Goal: Transaction & Acquisition: Book appointment/travel/reservation

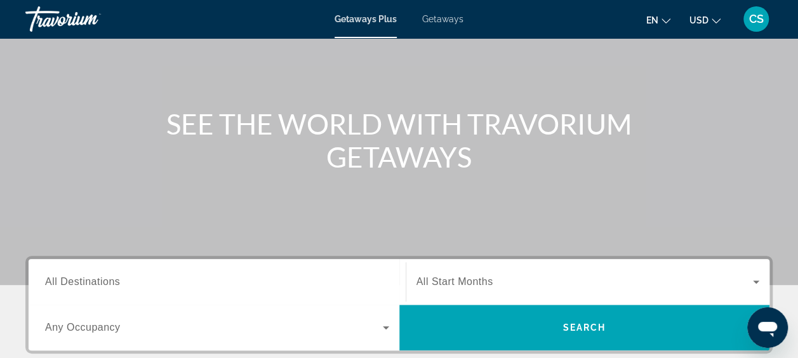
scroll to position [190, 0]
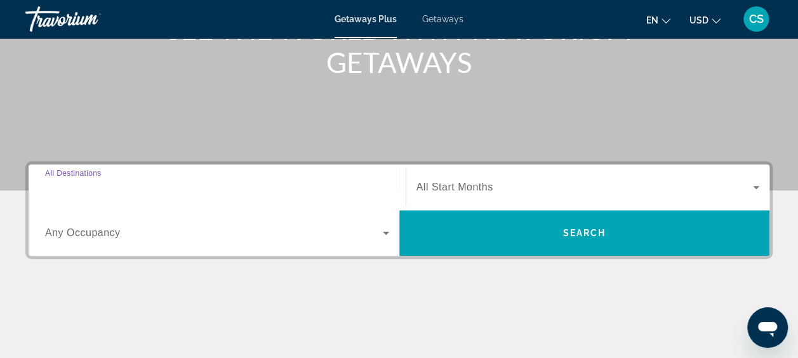
click at [136, 188] on input "Destination All Destinations" at bounding box center [217, 187] width 344 height 15
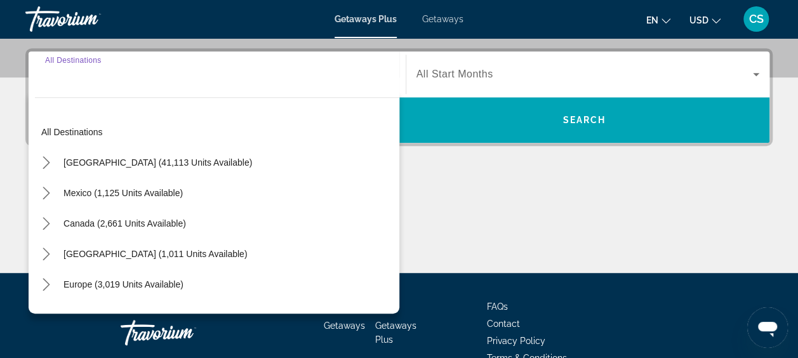
scroll to position [310, 0]
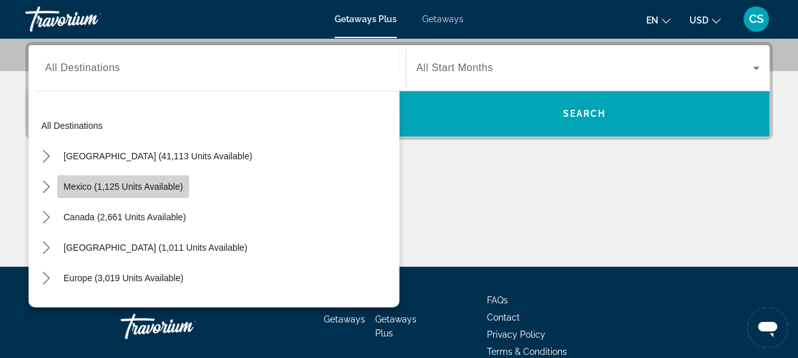
click at [121, 182] on span "Mexico (1,125 units available)" at bounding box center [122, 187] width 119 height 10
type input "**********"
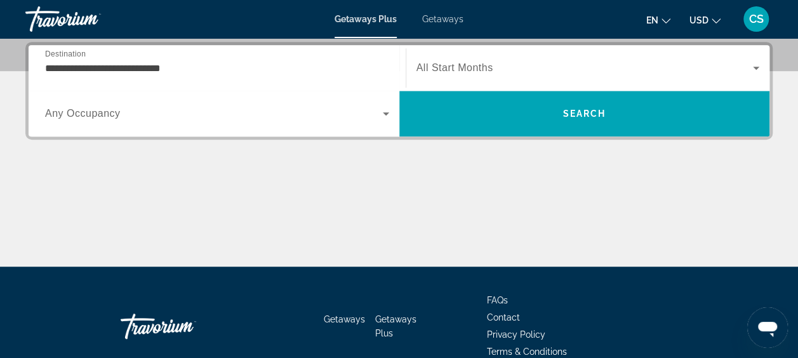
click at [480, 63] on span "All Start Months" at bounding box center [454, 67] width 77 height 11
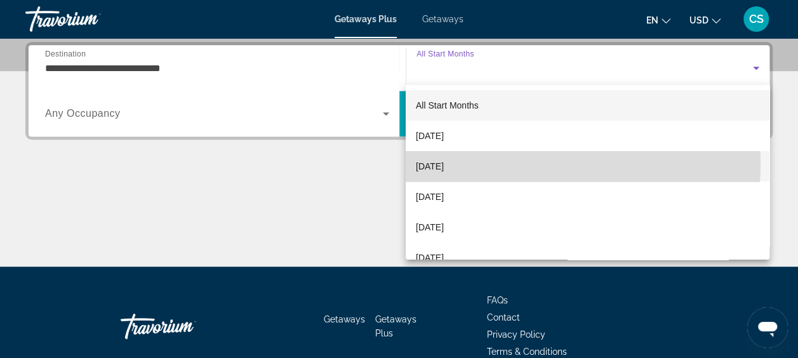
click at [444, 162] on span "[DATE]" at bounding box center [430, 166] width 28 height 15
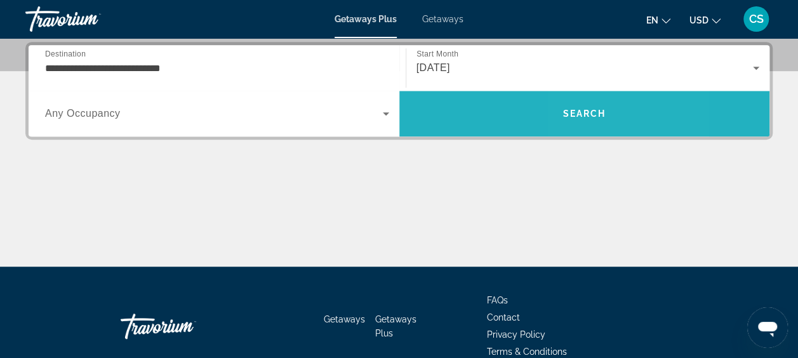
click at [579, 112] on span "Search" at bounding box center [583, 114] width 43 height 10
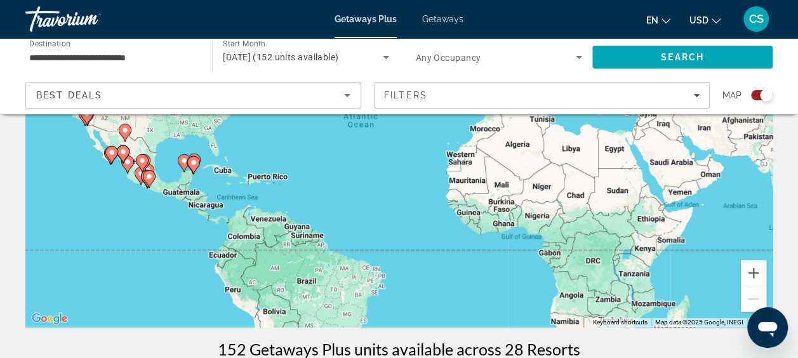
scroll to position [190, 0]
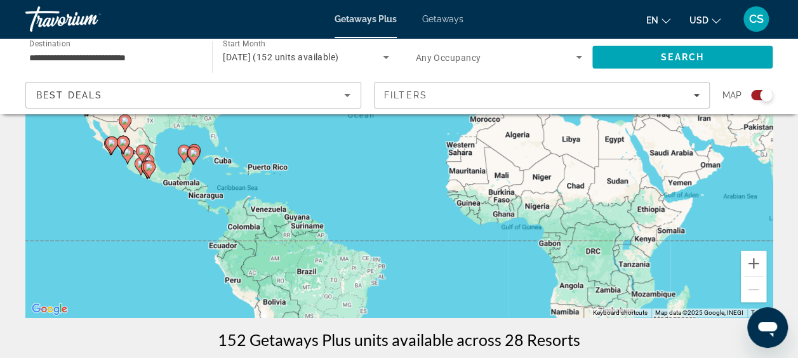
click at [119, 143] on image "Main content" at bounding box center [123, 142] width 8 height 8
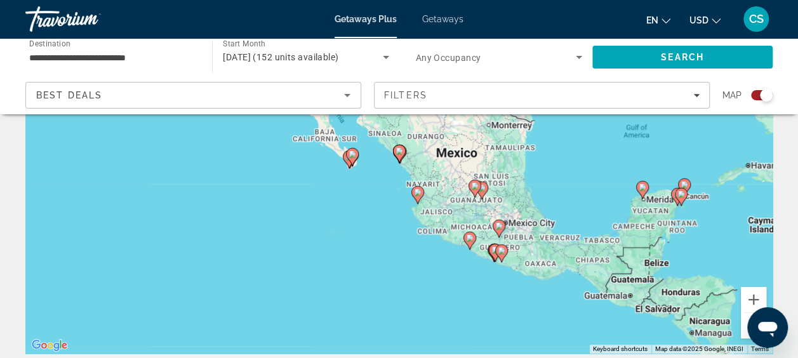
scroll to position [127, 0]
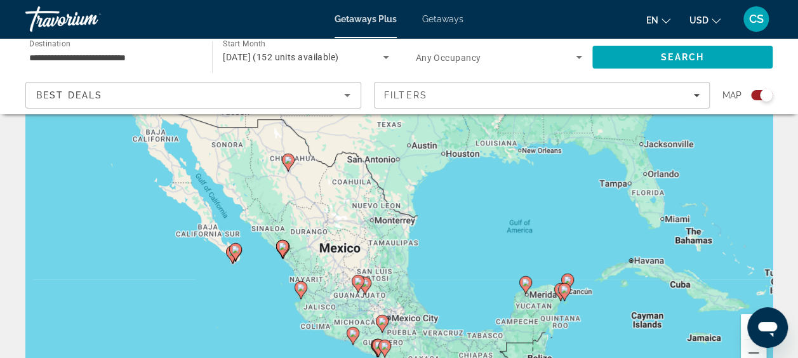
drag, startPoint x: 410, startPoint y: 273, endPoint x: 292, endPoint y: 341, distance: 136.2
click at [292, 341] on div "To activate drag with keyboard, press Alt + Enter. Once in keyboard drag state,…" at bounding box center [398, 190] width 747 height 381
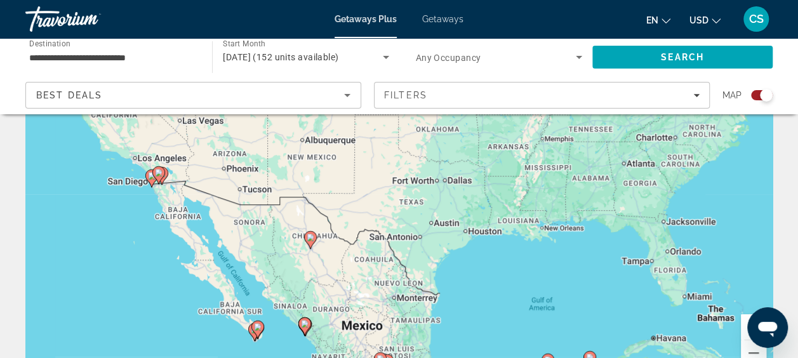
drag, startPoint x: 129, startPoint y: 219, endPoint x: 150, endPoint y: 281, distance: 65.2
click at [151, 287] on div "To activate drag with keyboard, press Alt + Enter. Once in keyboard drag state,…" at bounding box center [398, 190] width 747 height 381
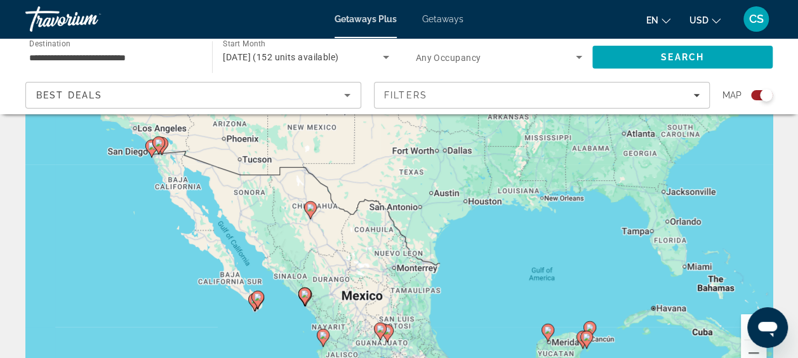
click at [156, 137] on icon "Main content" at bounding box center [157, 145] width 11 height 17
type input "**********"
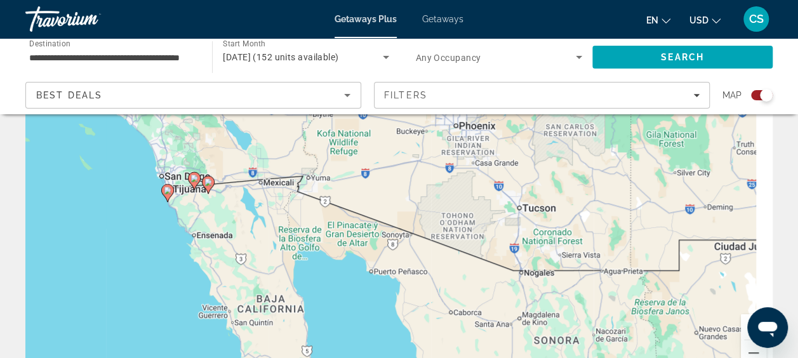
drag, startPoint x: 293, startPoint y: 232, endPoint x: 86, endPoint y: 231, distance: 206.9
click at [86, 231] on div "To navigate, press the arrow keys. To activate drag with keyboard, press Alt + …" at bounding box center [398, 190] width 747 height 381
click at [190, 176] on image "Main content" at bounding box center [194, 179] width 8 height 8
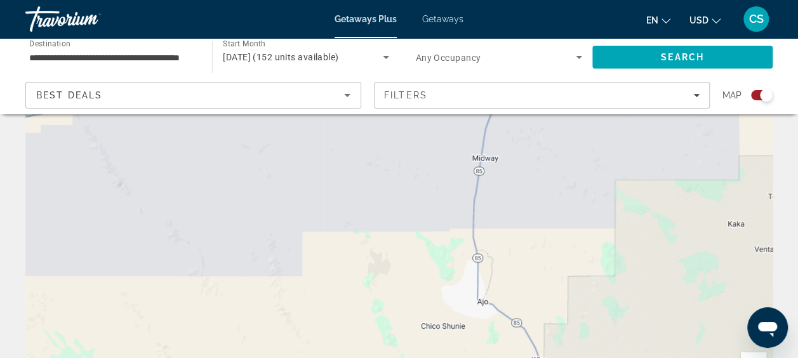
scroll to position [0, 0]
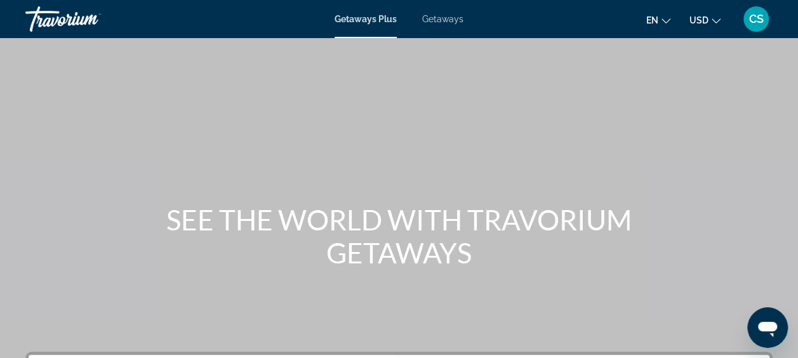
click at [437, 20] on span "Getaways" at bounding box center [442, 19] width 41 height 10
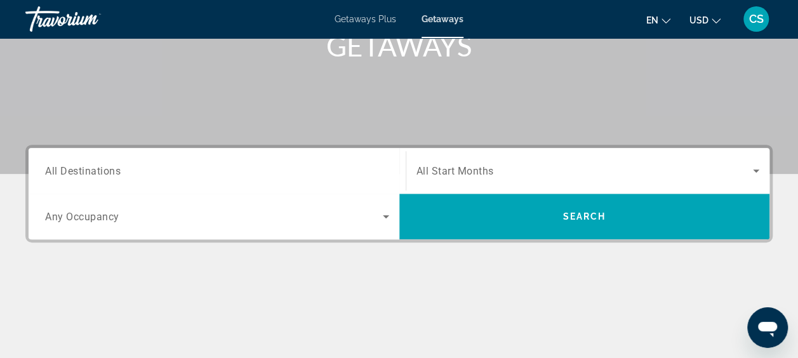
scroll to position [254, 0]
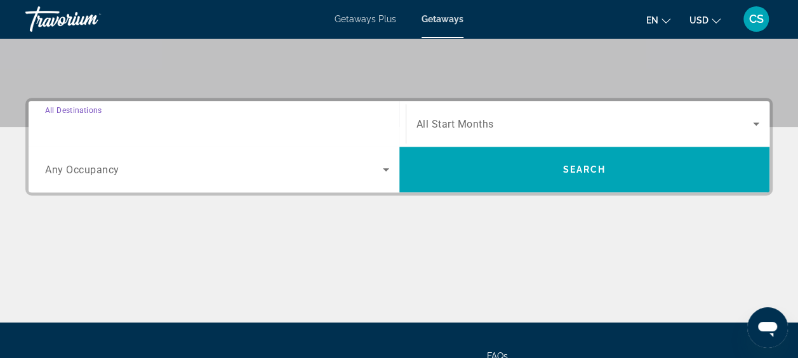
click at [163, 124] on input "Destination All Destinations" at bounding box center [217, 124] width 344 height 15
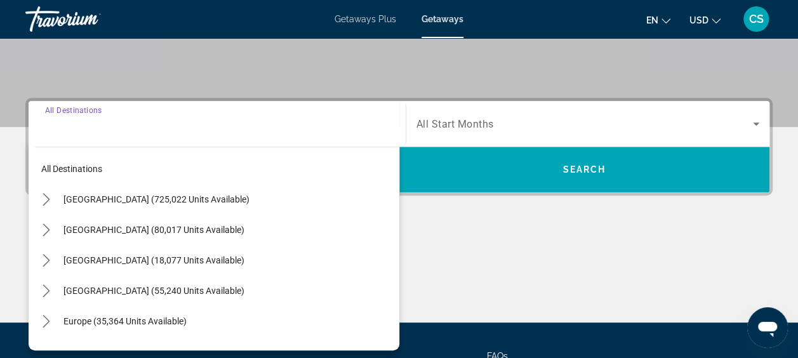
scroll to position [310, 0]
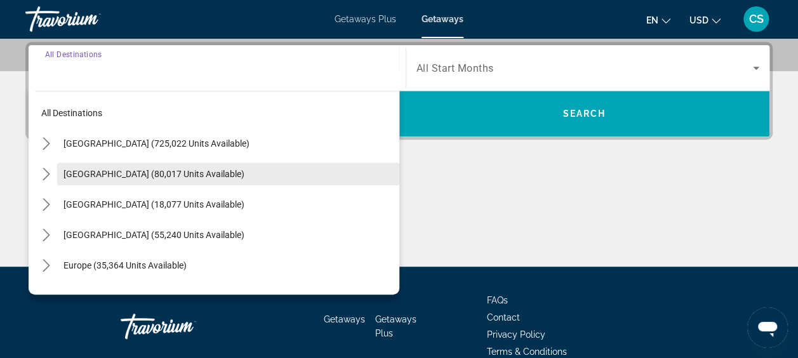
click at [138, 170] on span "[GEOGRAPHIC_DATA] (80,017 units available)" at bounding box center [153, 174] width 181 height 10
type input "**********"
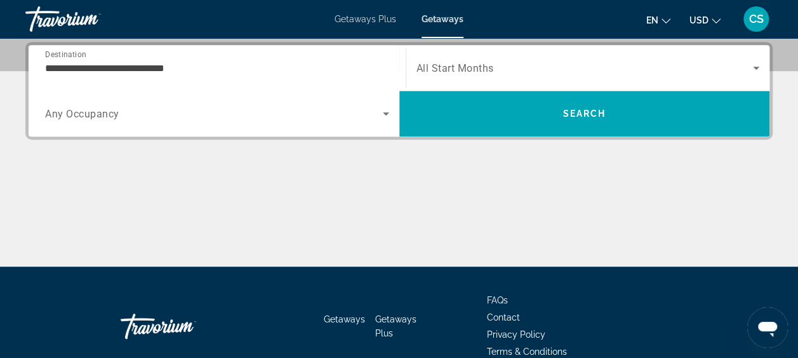
click at [482, 63] on span "All Start Months" at bounding box center [454, 68] width 77 height 12
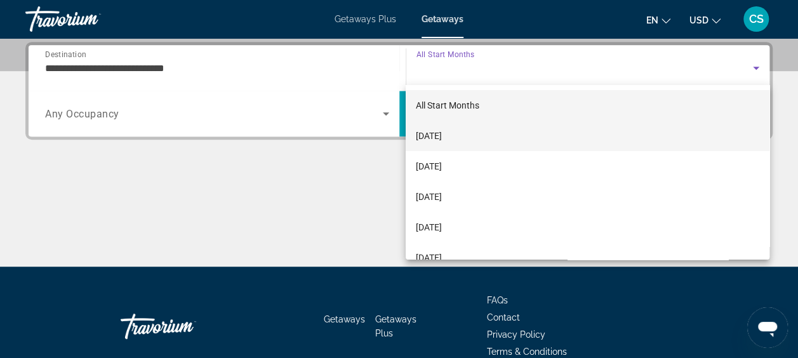
click at [442, 133] on span "[DATE]" at bounding box center [429, 135] width 26 height 15
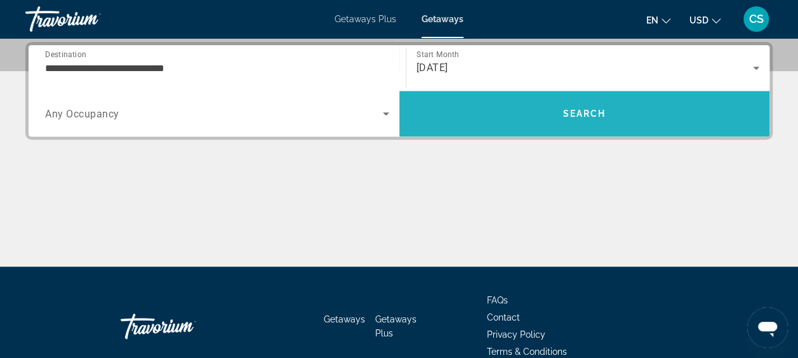
click at [585, 112] on span "Search" at bounding box center [583, 114] width 43 height 10
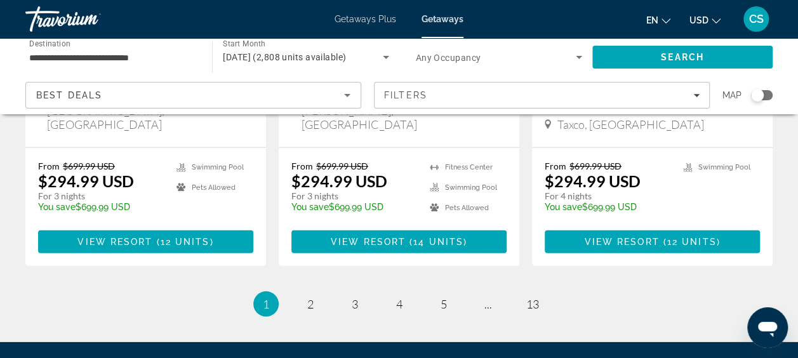
scroll to position [1777, 0]
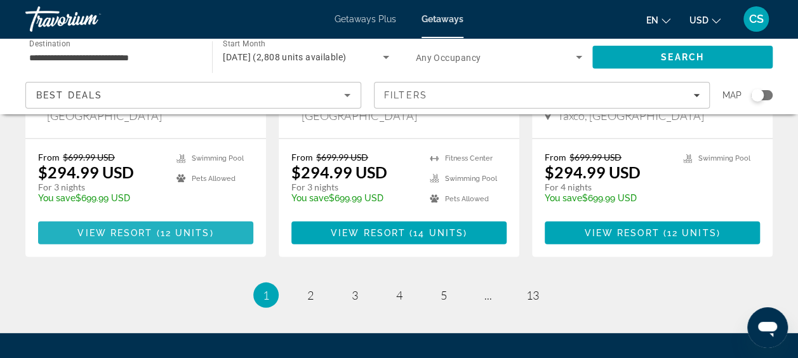
click at [147, 228] on span "View Resort" at bounding box center [114, 233] width 75 height 10
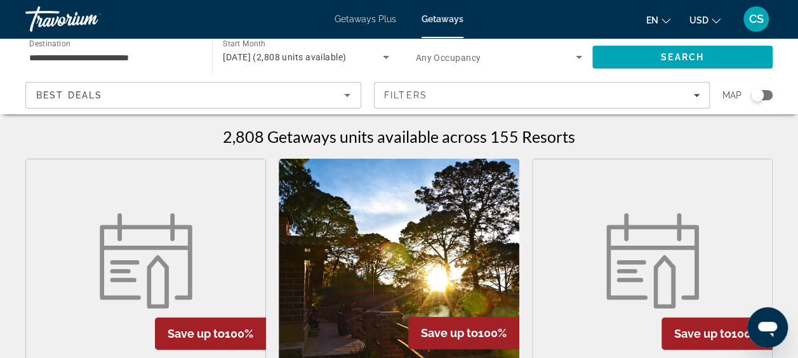
click at [440, 17] on span "Getaways" at bounding box center [442, 19] width 42 height 10
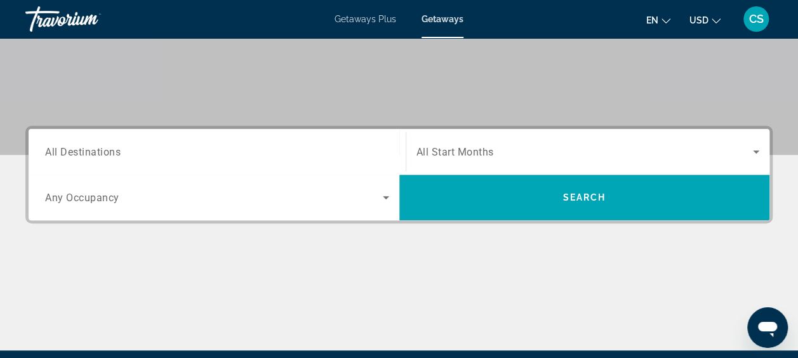
scroll to position [254, 0]
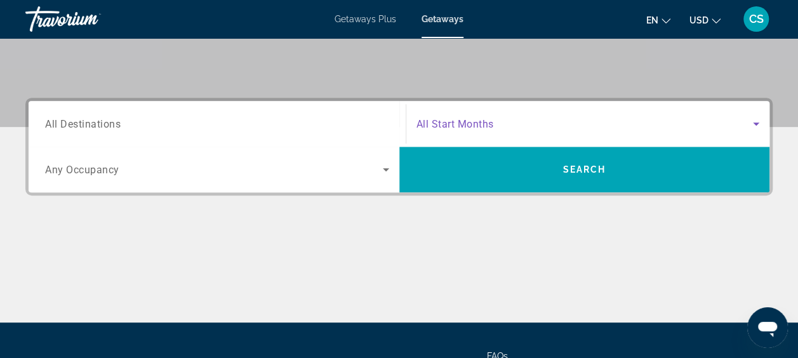
click at [501, 118] on span "Search widget" at bounding box center [584, 123] width 337 height 15
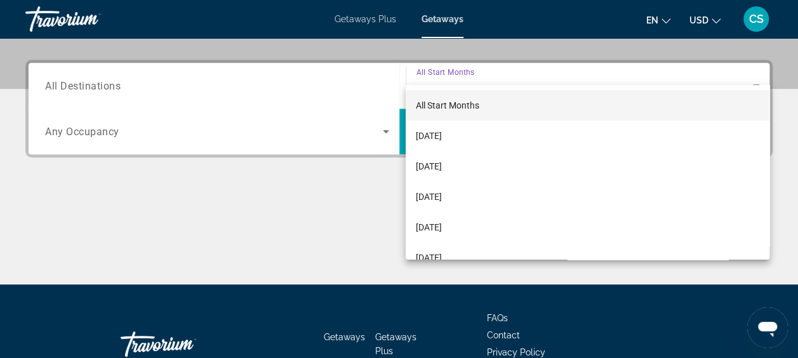
scroll to position [310, 0]
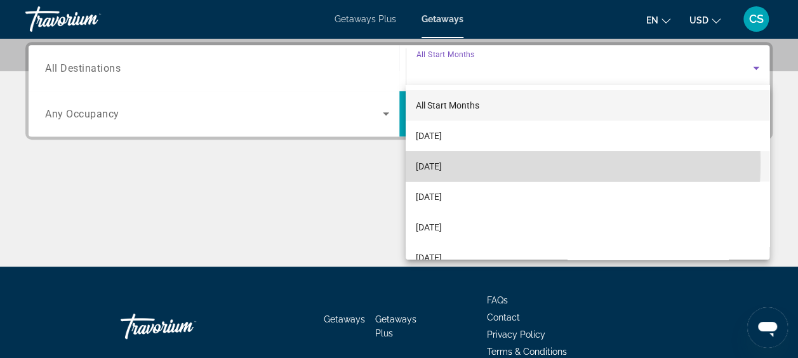
click at [442, 162] on span "[DATE]" at bounding box center [429, 166] width 26 height 15
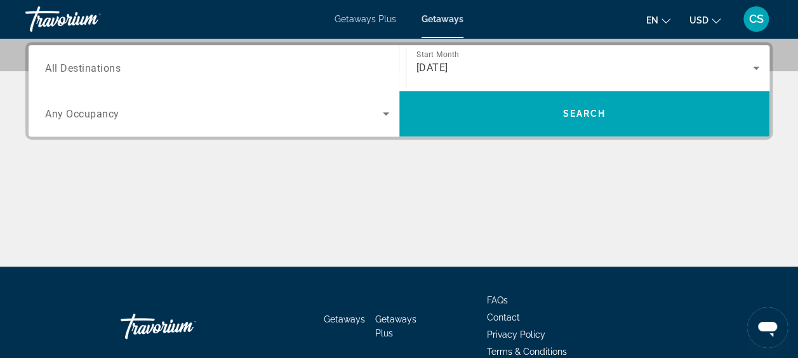
click at [92, 69] on span "All Destinations" at bounding box center [83, 68] width 76 height 12
click at [92, 69] on input "Destination All Destinations" at bounding box center [217, 68] width 344 height 15
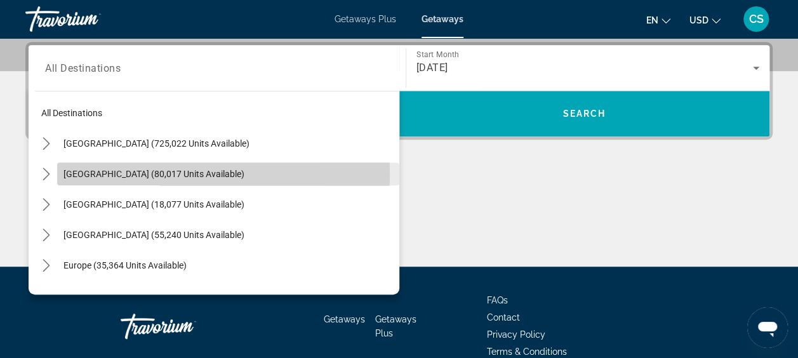
click at [113, 174] on span "[GEOGRAPHIC_DATA] (80,017 units available)" at bounding box center [153, 174] width 181 height 10
type input "**********"
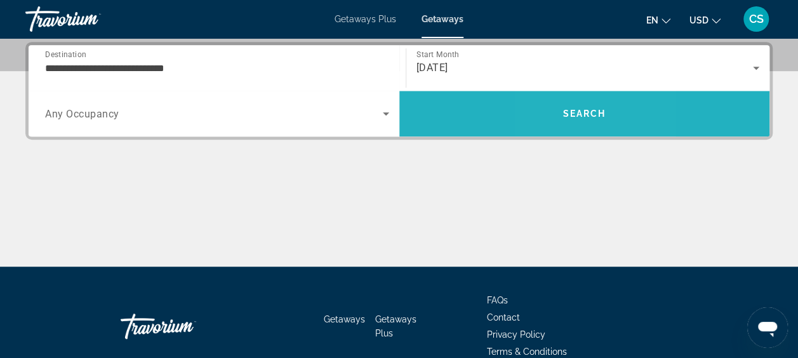
click at [562, 111] on span "Search" at bounding box center [584, 113] width 371 height 30
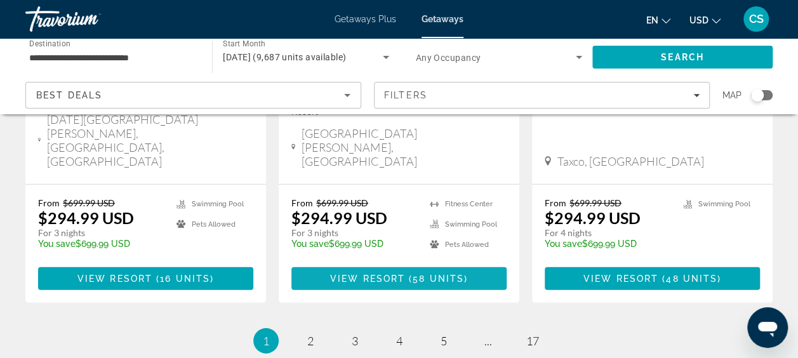
scroll to position [1721, 0]
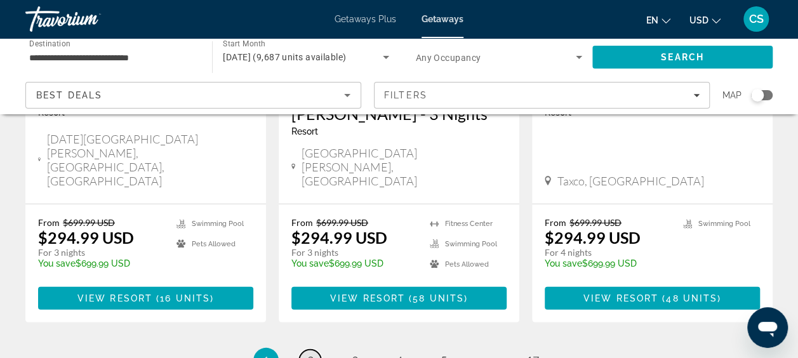
click at [308, 353] on span "2" at bounding box center [310, 360] width 6 height 14
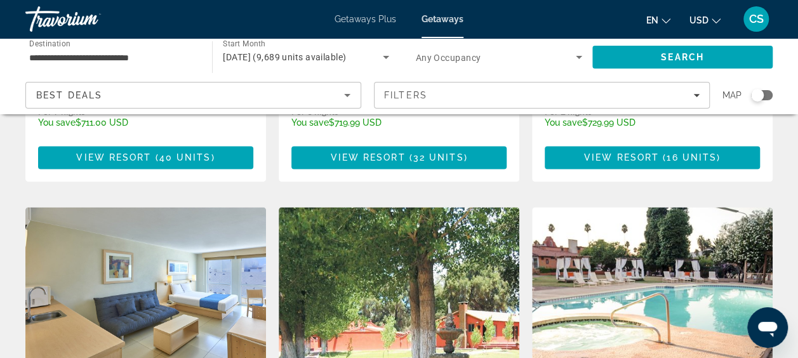
scroll to position [888, 0]
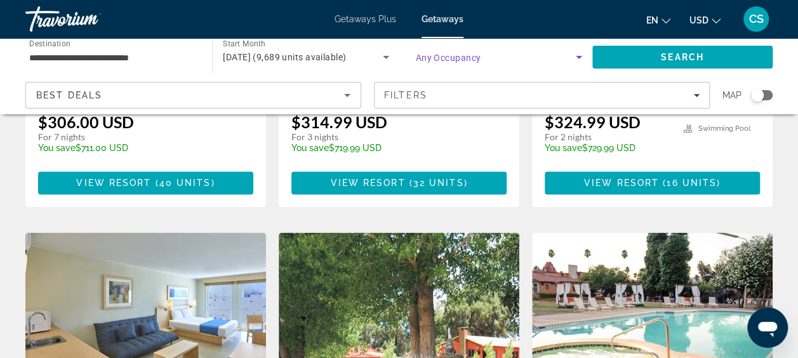
click at [579, 52] on icon "Search widget" at bounding box center [578, 57] width 15 height 15
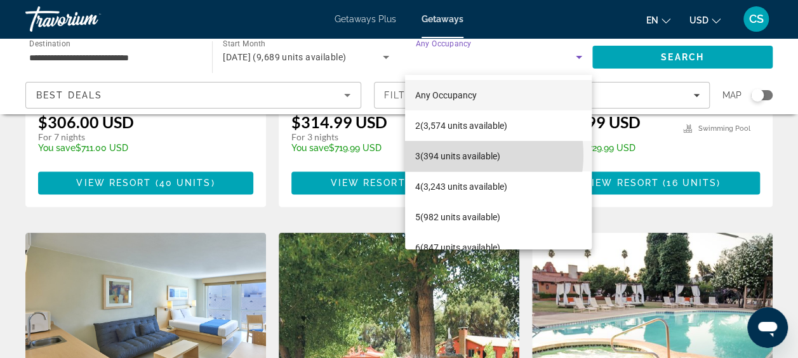
click at [459, 154] on span "3 (394 units available)" at bounding box center [457, 156] width 85 height 15
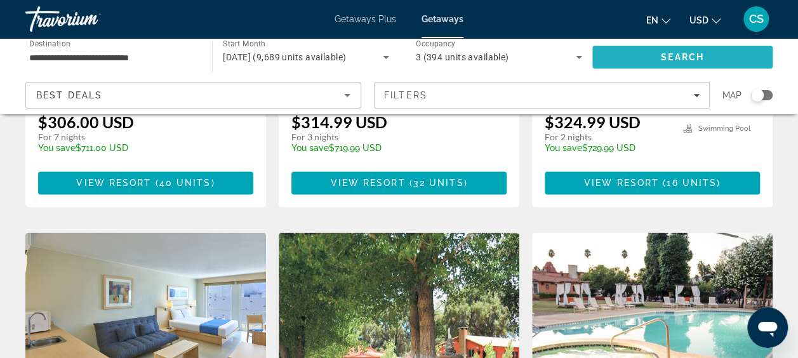
click at [647, 54] on span "Search" at bounding box center [682, 57] width 180 height 30
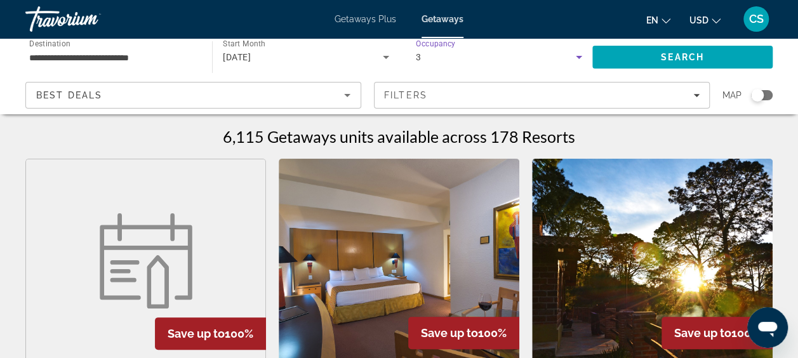
click at [577, 53] on icon "Search widget" at bounding box center [578, 57] width 15 height 15
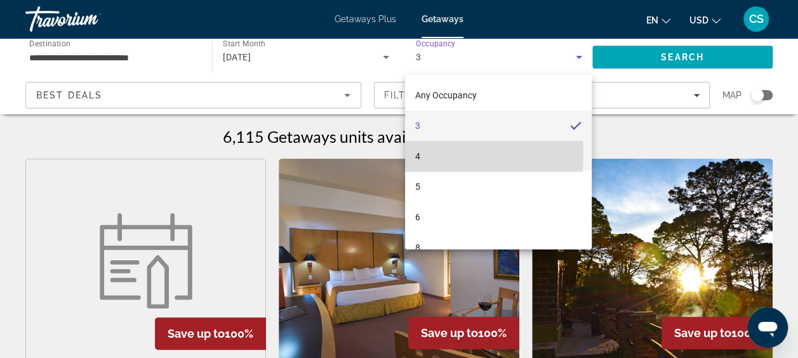
click at [419, 154] on span "4" at bounding box center [417, 156] width 5 height 15
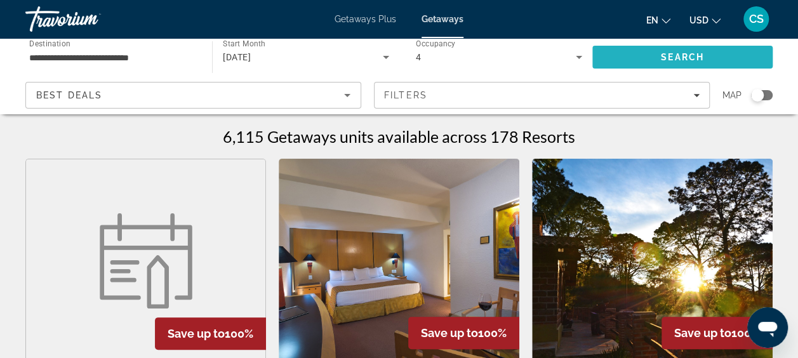
click at [644, 56] on span "Search" at bounding box center [682, 57] width 180 height 30
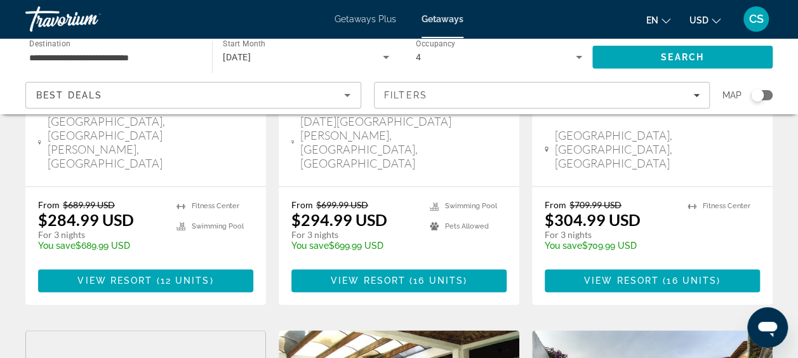
scroll to position [825, 0]
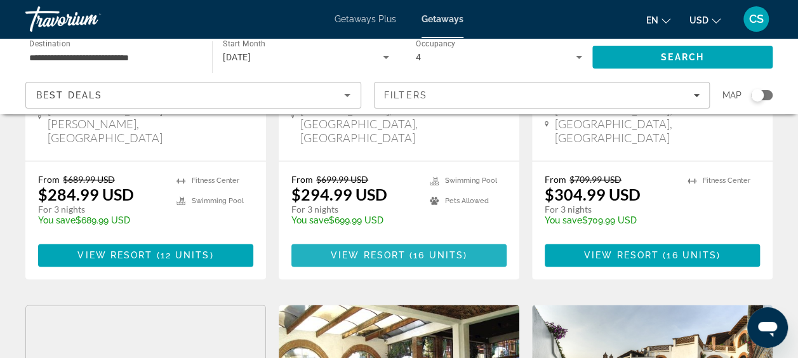
click at [369, 250] on span "View Resort" at bounding box center [368, 255] width 75 height 10
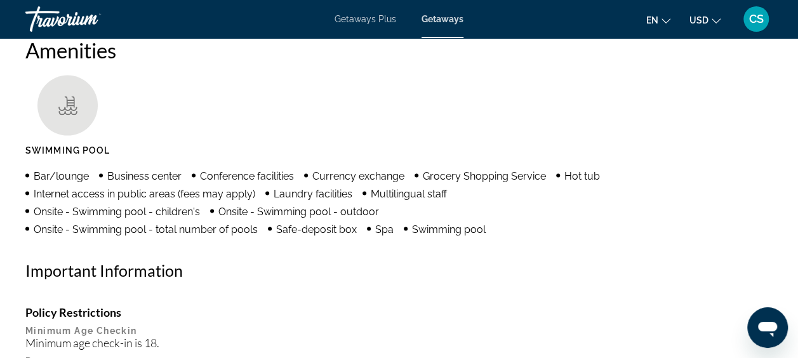
scroll to position [1206, 0]
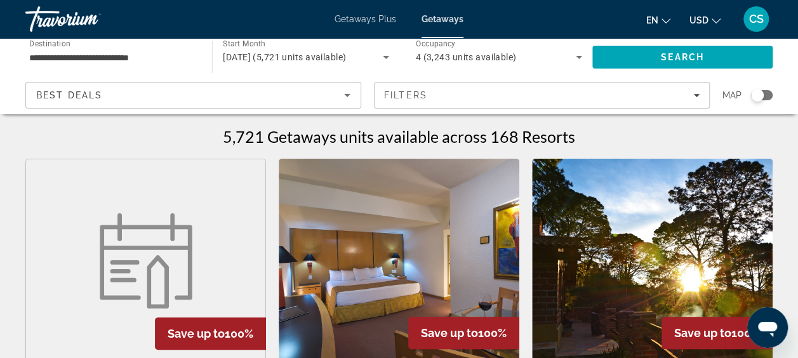
click at [435, 17] on span "Getaways" at bounding box center [442, 19] width 42 height 10
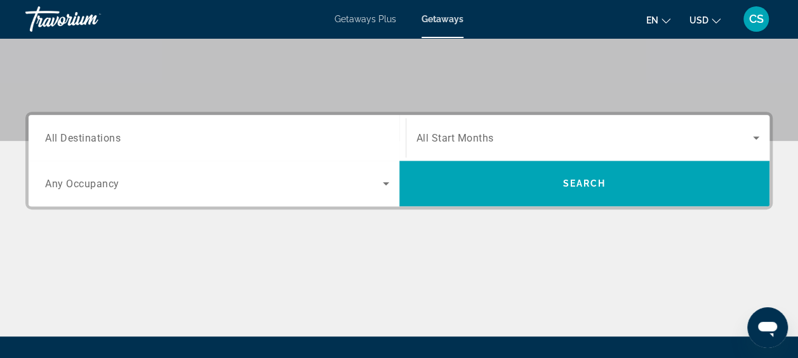
scroll to position [254, 0]
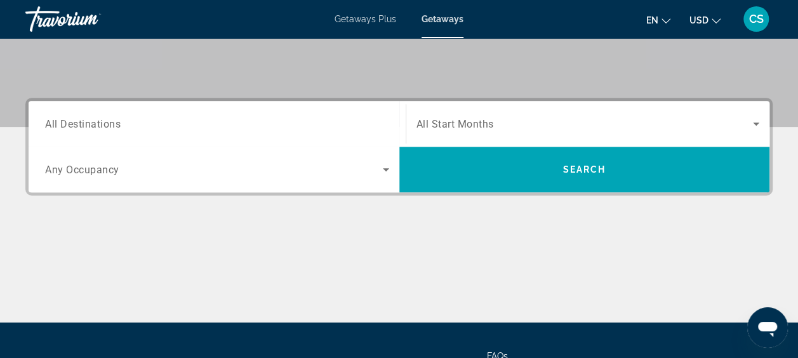
click at [104, 124] on span "All Destinations" at bounding box center [83, 123] width 76 height 12
click at [104, 124] on input "Destination All Destinations" at bounding box center [217, 124] width 344 height 15
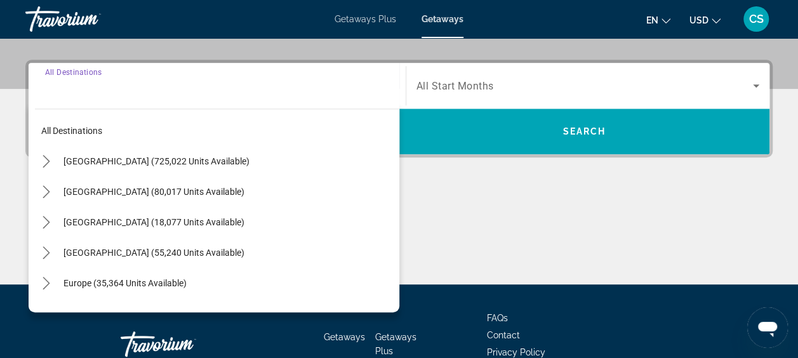
scroll to position [310, 0]
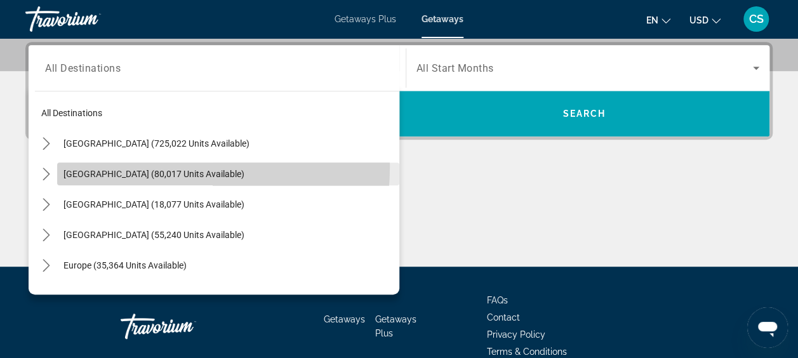
click at [140, 166] on span "Select destination: Mexico (80,017 units available)" at bounding box center [228, 174] width 342 height 30
type input "**********"
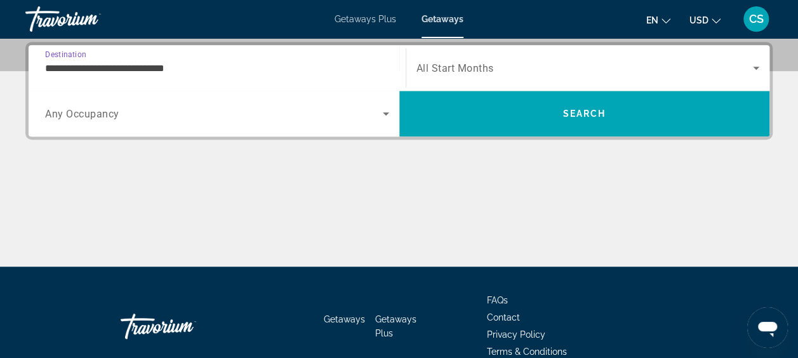
click at [556, 69] on span "Search widget" at bounding box center [584, 67] width 337 height 15
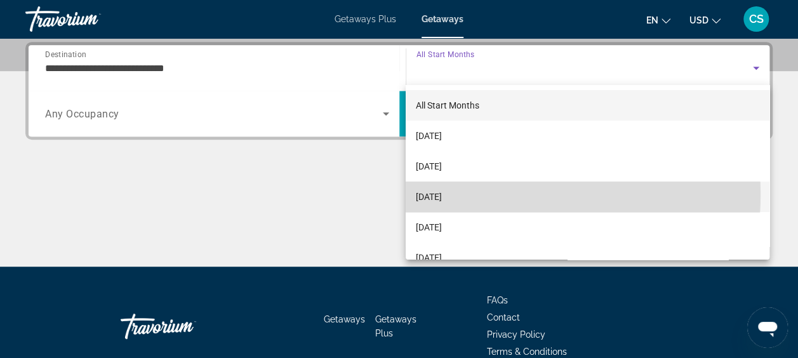
click at [442, 194] on span "[DATE]" at bounding box center [429, 196] width 26 height 15
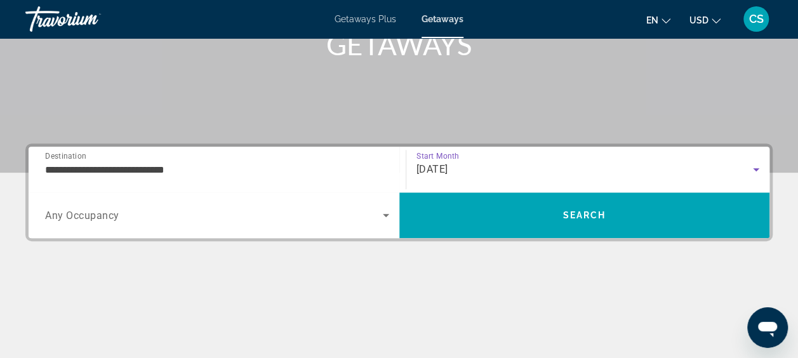
scroll to position [317, 0]
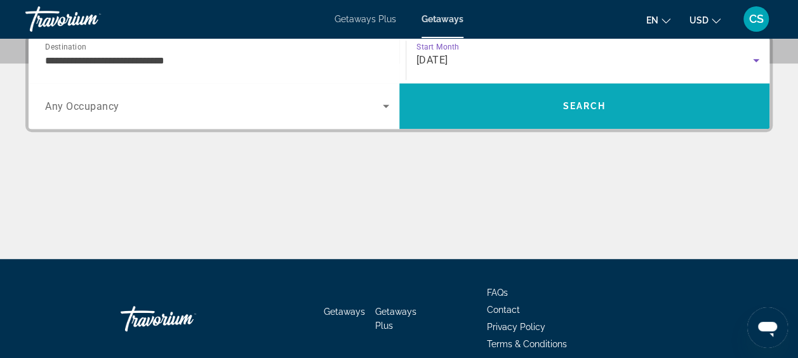
click at [560, 103] on span "Search" at bounding box center [584, 106] width 371 height 30
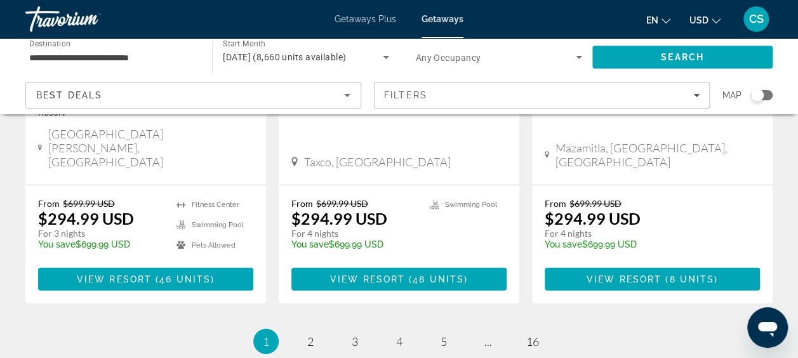
scroll to position [1759, 0]
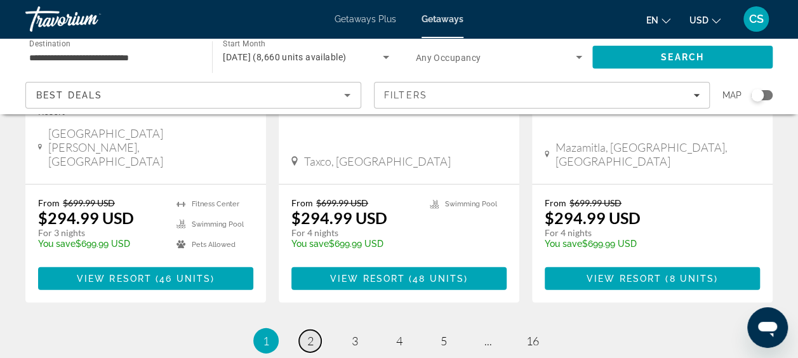
click at [309, 334] on span "2" at bounding box center [310, 341] width 6 height 14
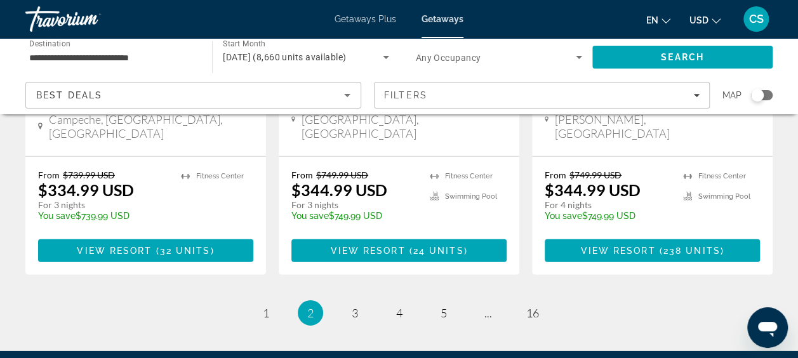
scroll to position [1759, 0]
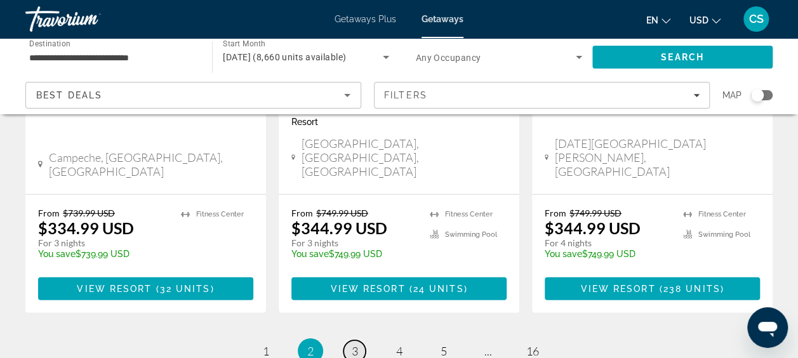
click at [355, 344] on span "3" at bounding box center [355, 351] width 6 height 14
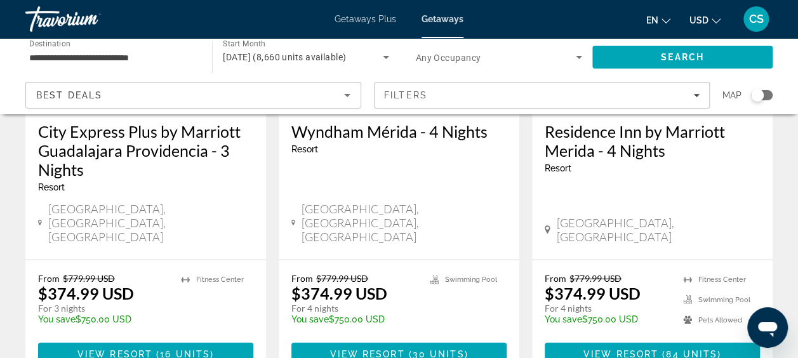
scroll to position [1777, 0]
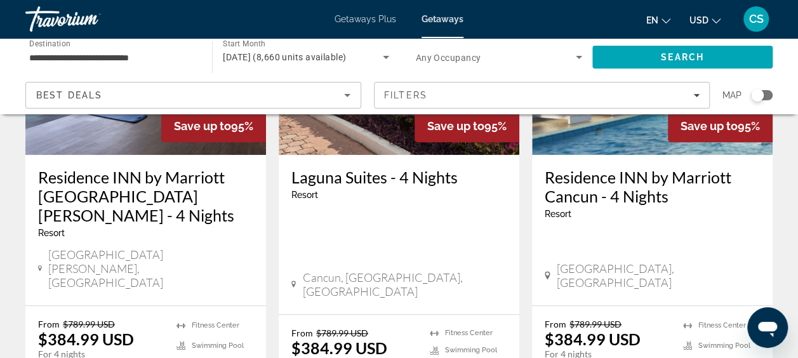
scroll to position [254, 0]
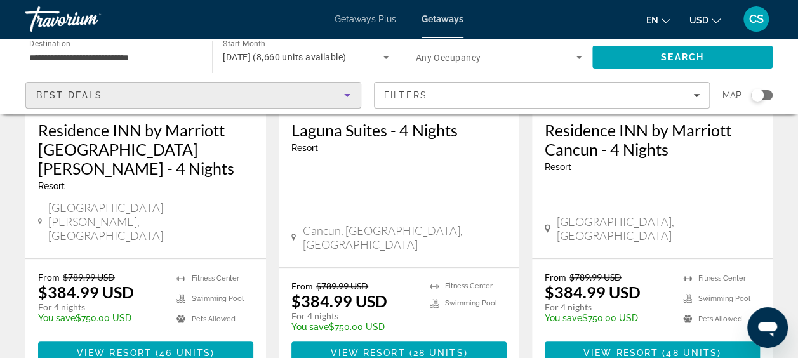
click at [344, 91] on icon "Sort by" at bounding box center [347, 95] width 15 height 15
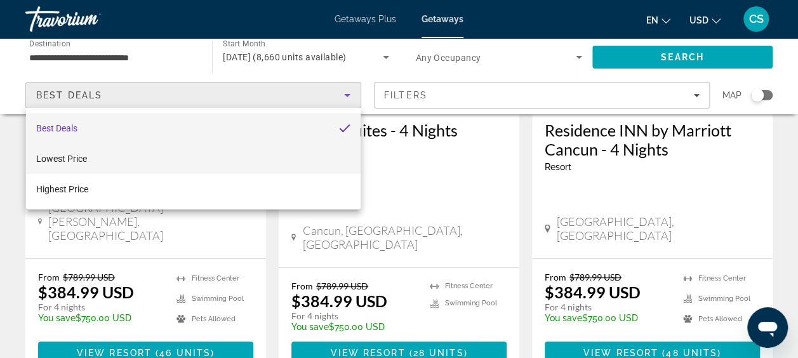
click at [57, 156] on span "Lowest Price" at bounding box center [61, 159] width 51 height 10
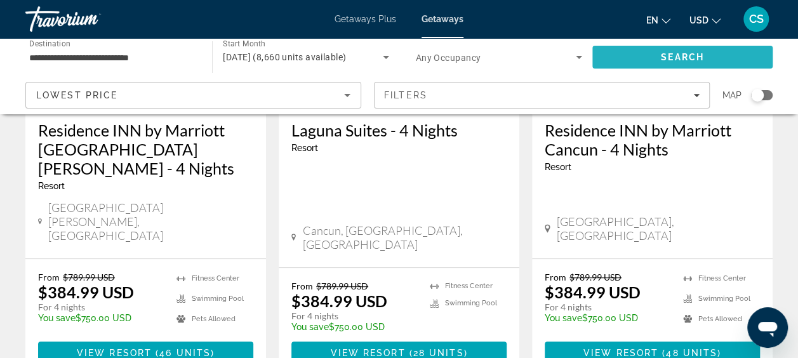
click at [677, 51] on span "Search" at bounding box center [682, 57] width 180 height 30
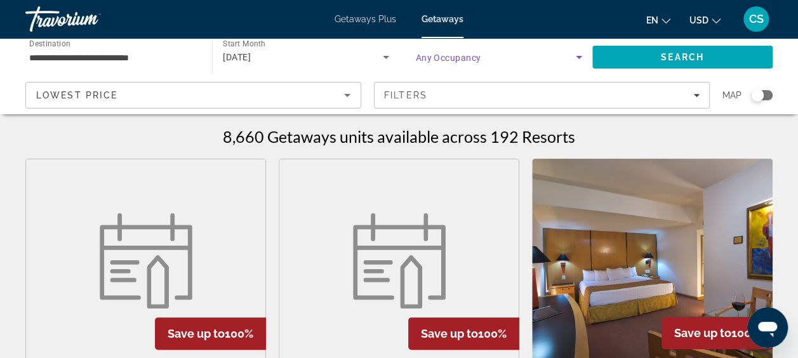
click at [578, 56] on icon "Search widget" at bounding box center [579, 57] width 6 height 3
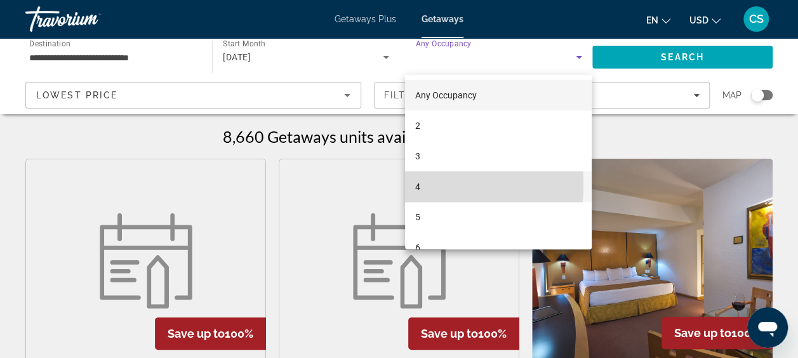
click at [419, 184] on span "4" at bounding box center [417, 186] width 5 height 15
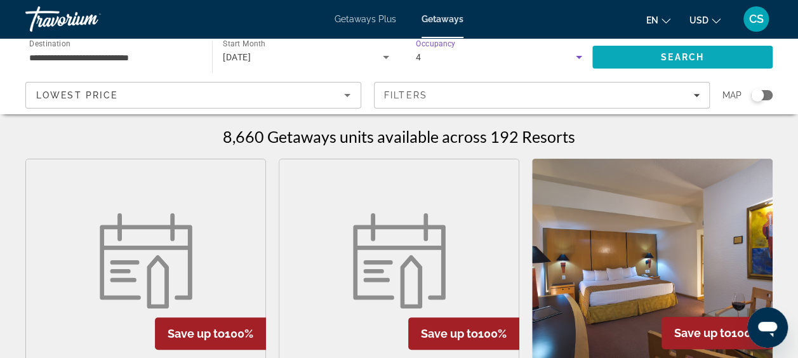
click at [650, 52] on span "Search" at bounding box center [682, 57] width 180 height 30
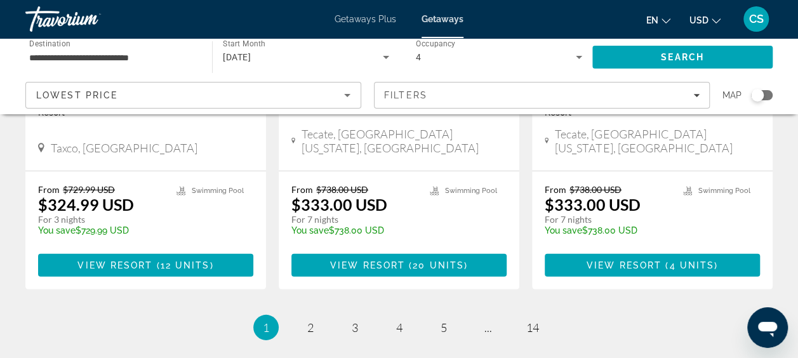
scroll to position [1777, 0]
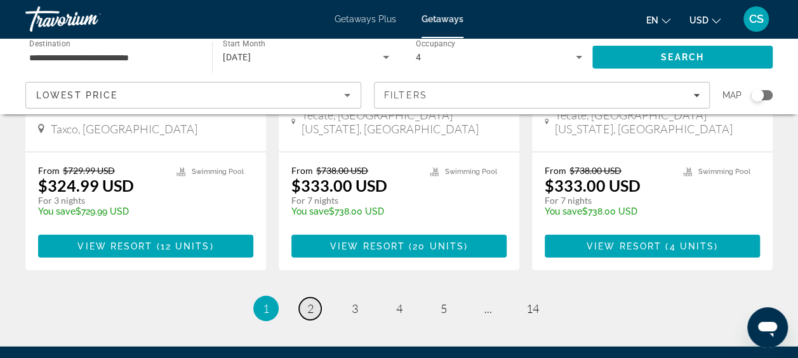
click at [308, 301] on span "2" at bounding box center [310, 308] width 6 height 14
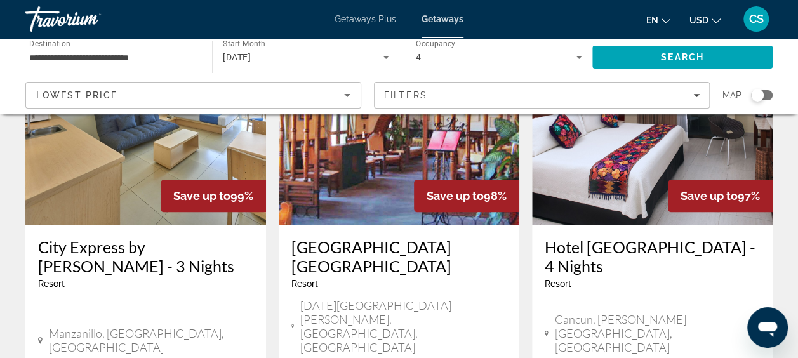
scroll to position [698, 0]
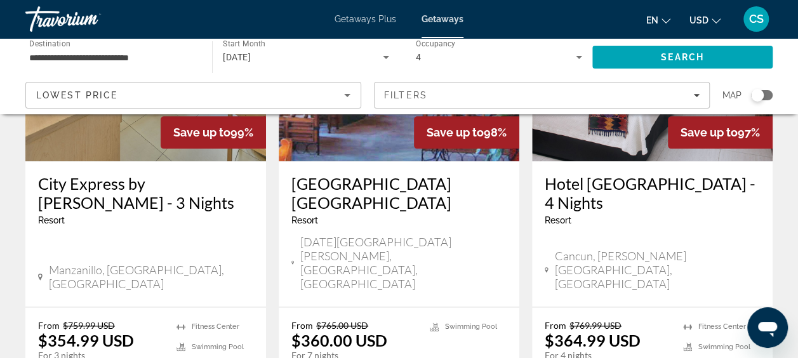
click at [578, 57] on icon "Search widget" at bounding box center [579, 57] width 6 height 3
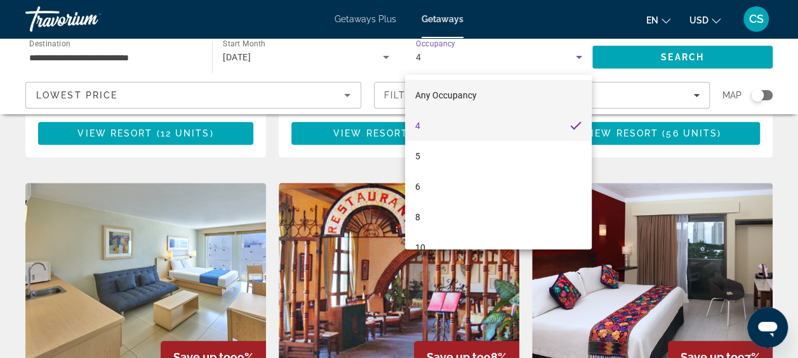
scroll to position [444, 0]
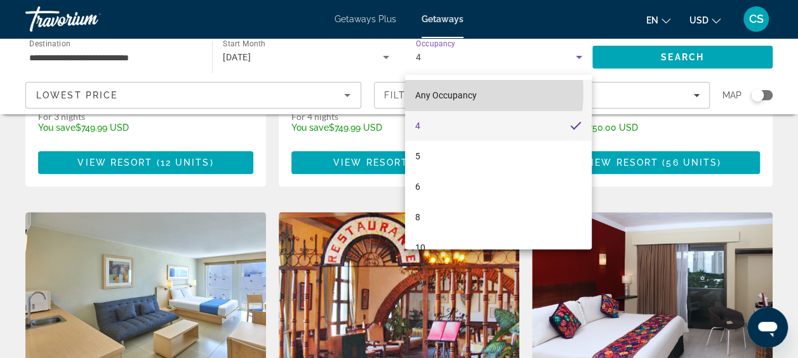
click at [446, 93] on span "Any Occupancy" at bounding box center [446, 95] width 62 height 10
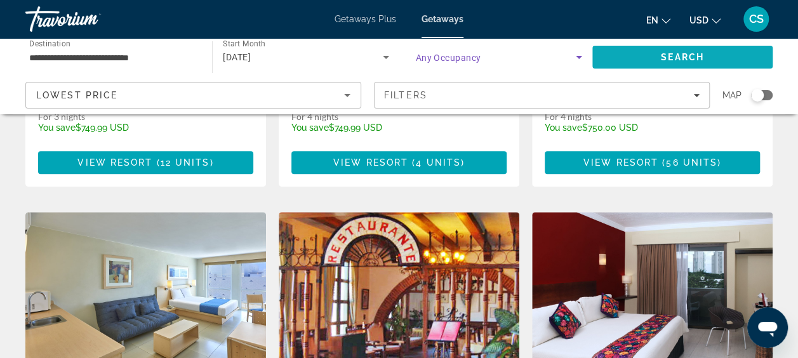
click at [659, 54] on span "Search" at bounding box center [682, 57] width 180 height 30
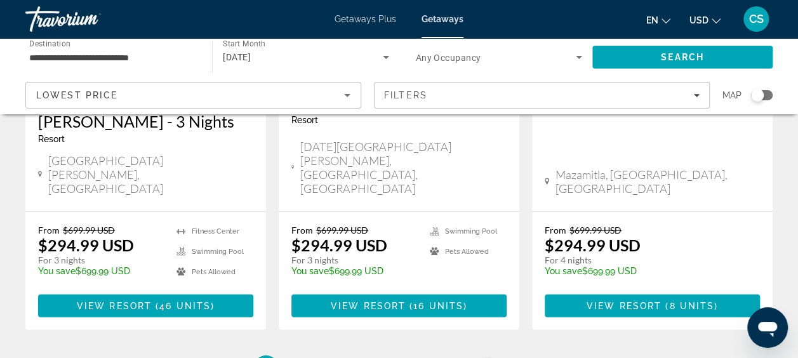
scroll to position [1713, 0]
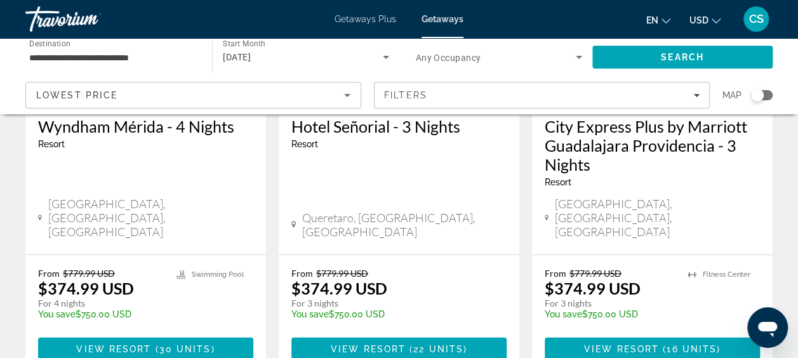
scroll to position [1841, 0]
